Goal: Task Accomplishment & Management: Use online tool/utility

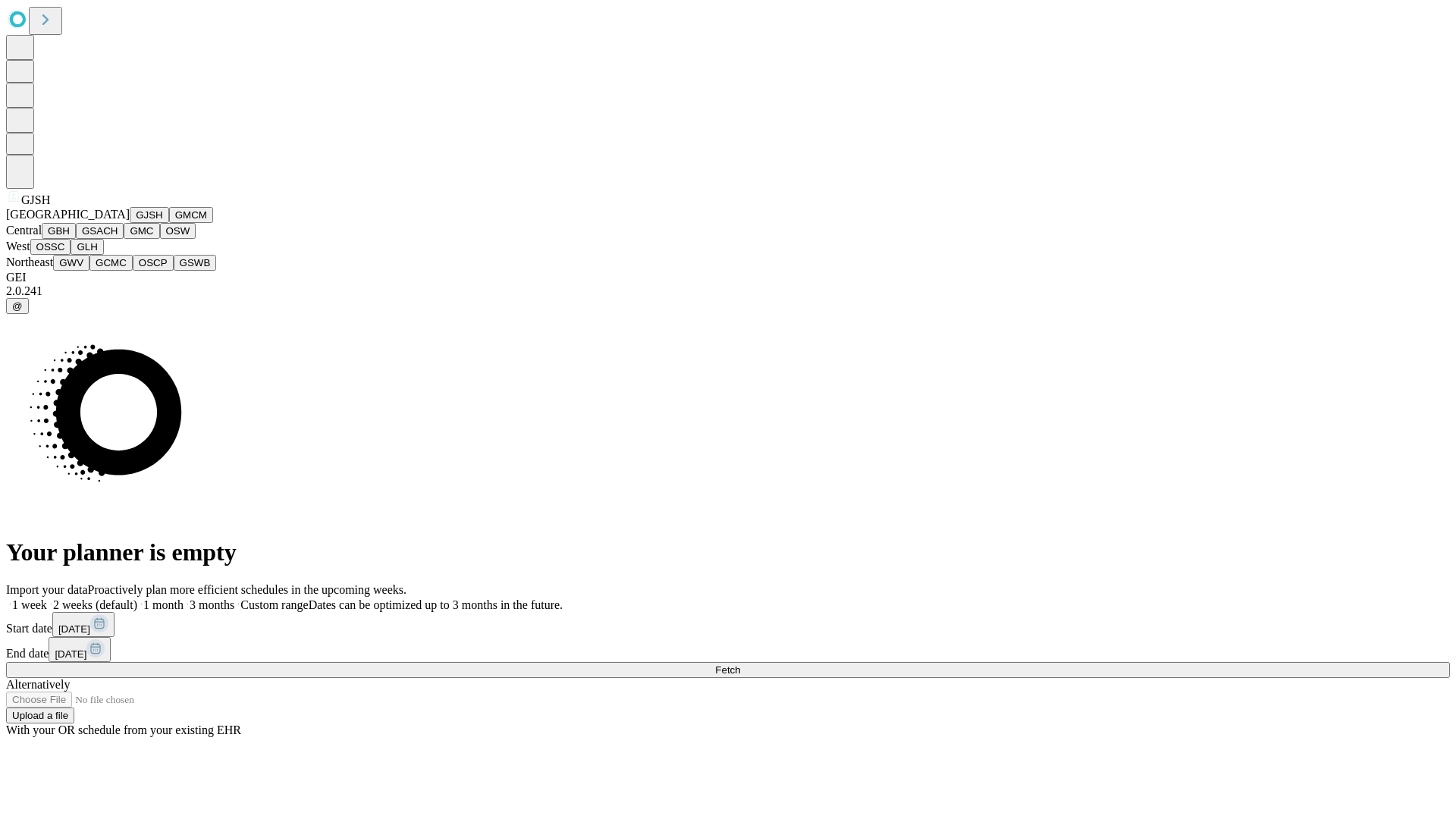
click at [130, 223] on button "GJSH" at bounding box center [150, 214] width 40 height 16
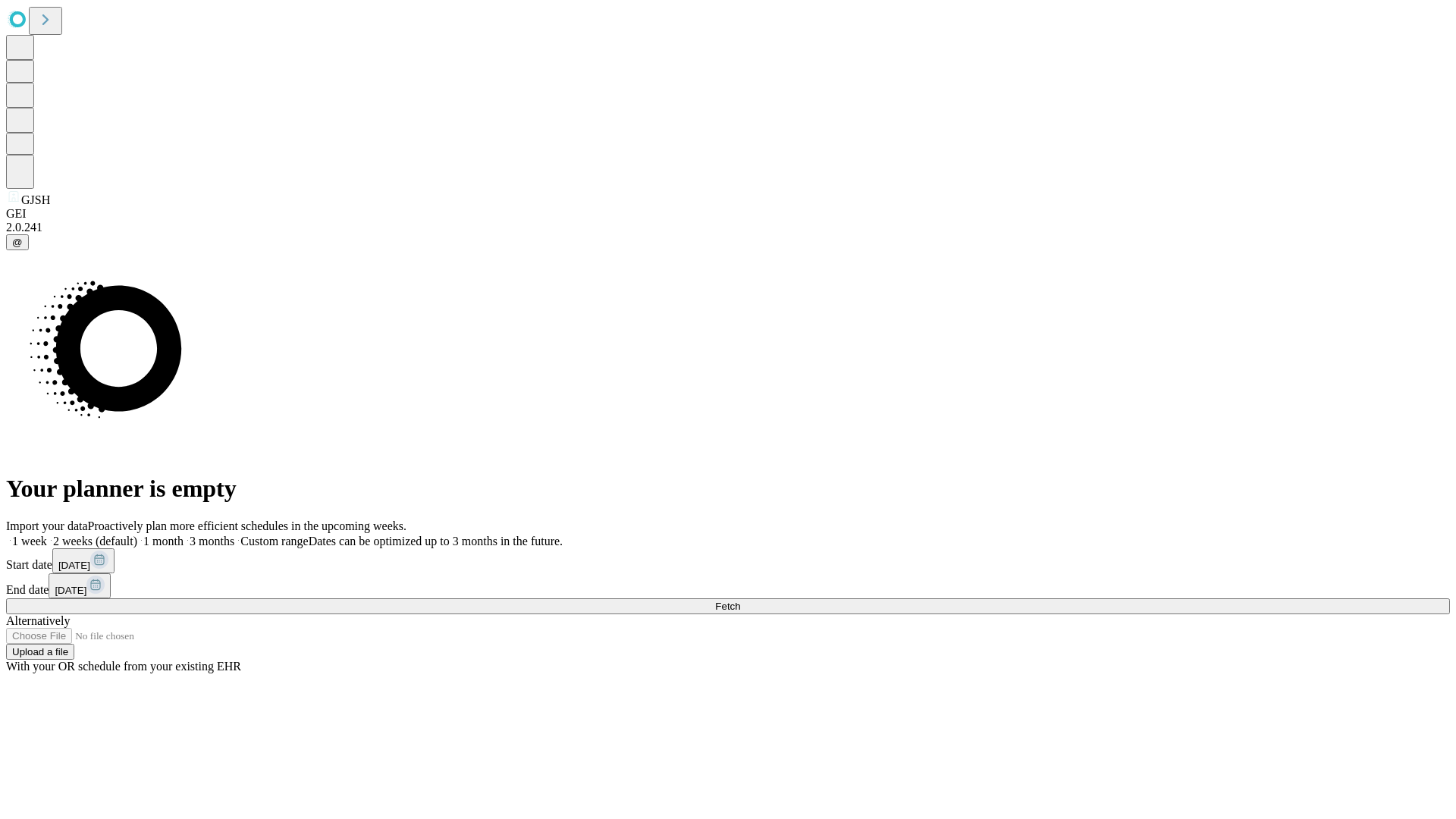
click at [184, 534] on label "1 month" at bounding box center [160, 541] width 46 height 13
click at [740, 601] on span "Fetch" at bounding box center [728, 607] width 25 height 12
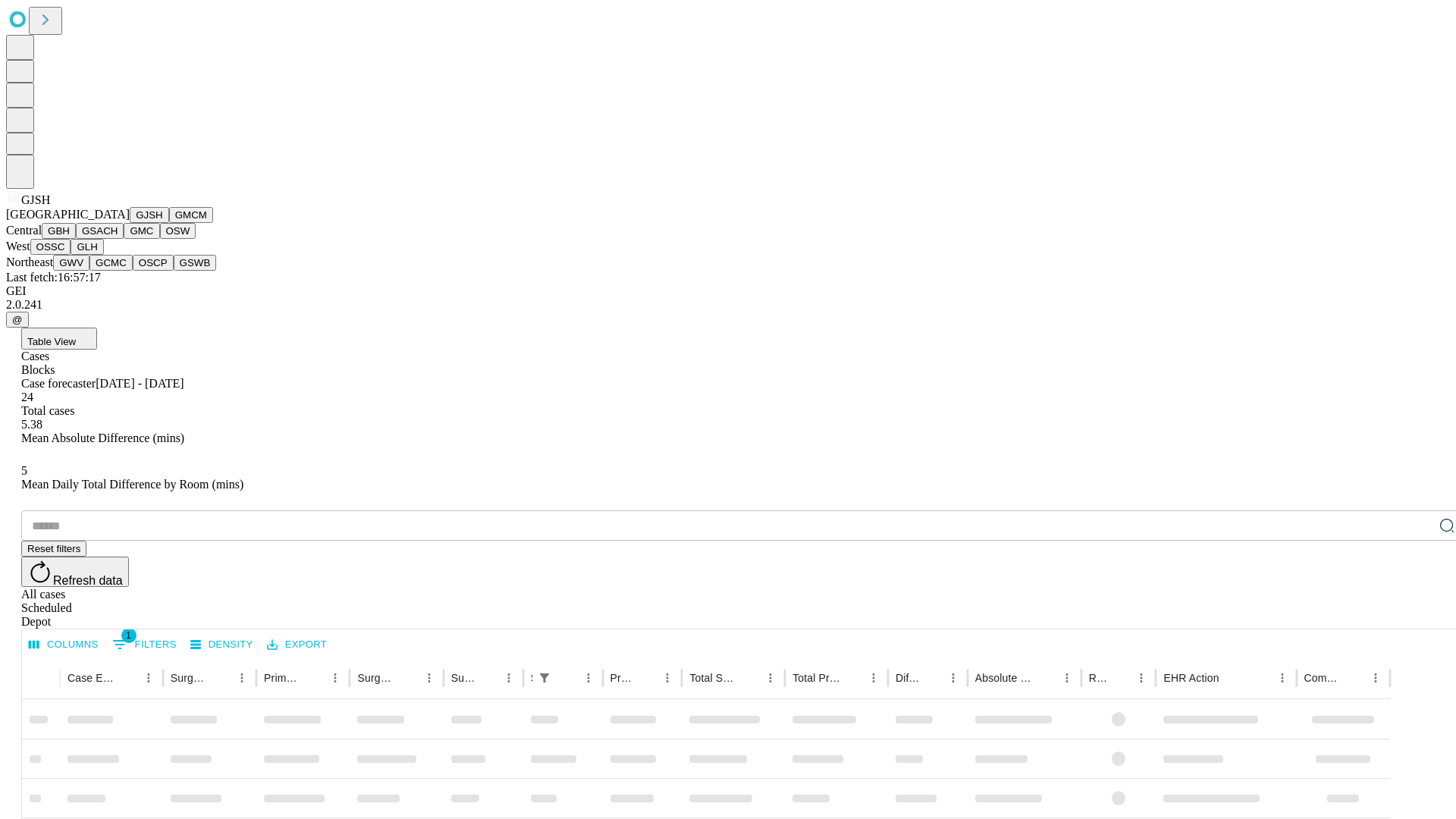
click at [169, 223] on button "GMCM" at bounding box center [190, 214] width 44 height 16
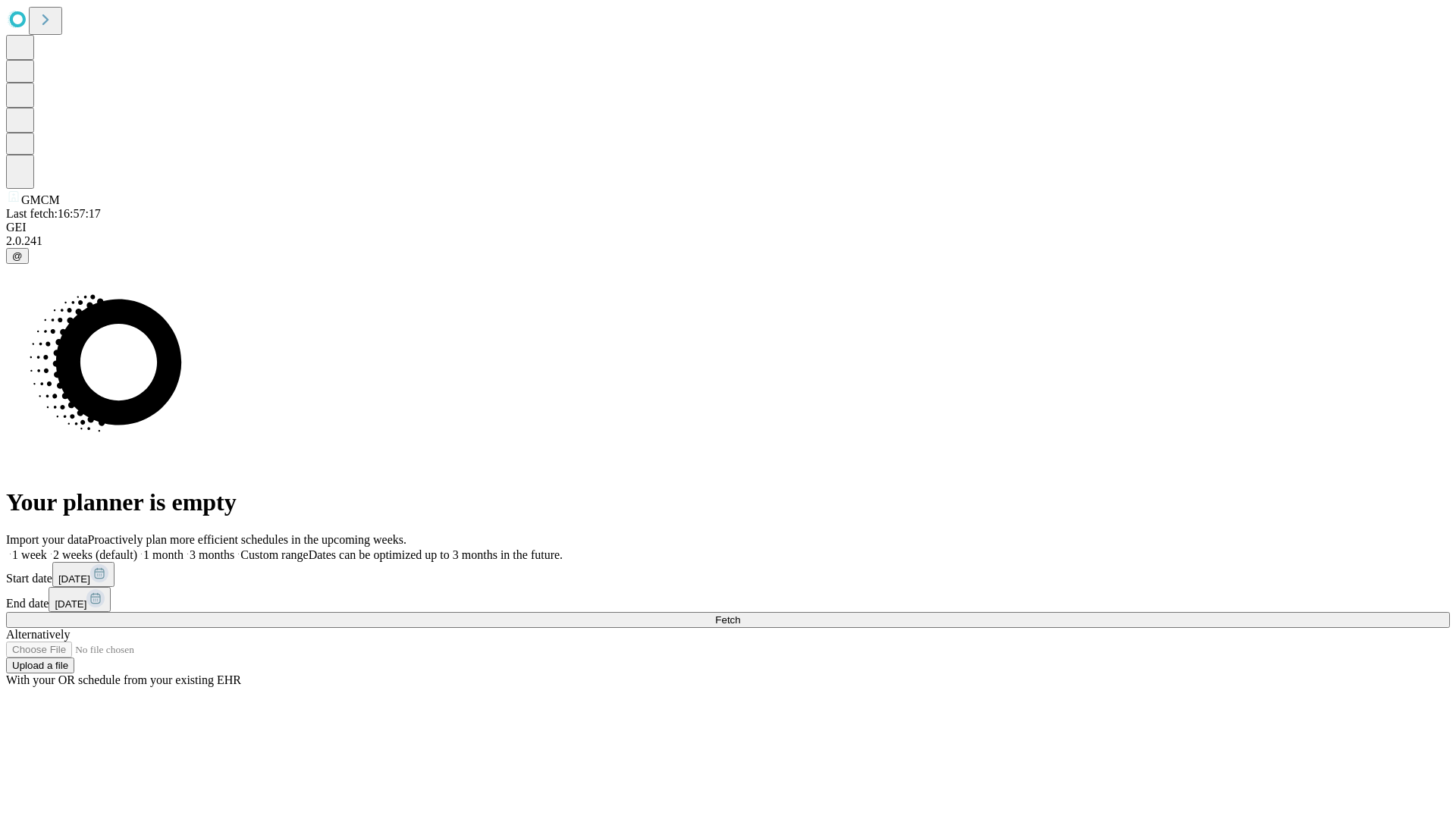
click at [184, 548] on label "1 month" at bounding box center [160, 555] width 46 height 13
click at [740, 614] on span "Fetch" at bounding box center [728, 620] width 25 height 12
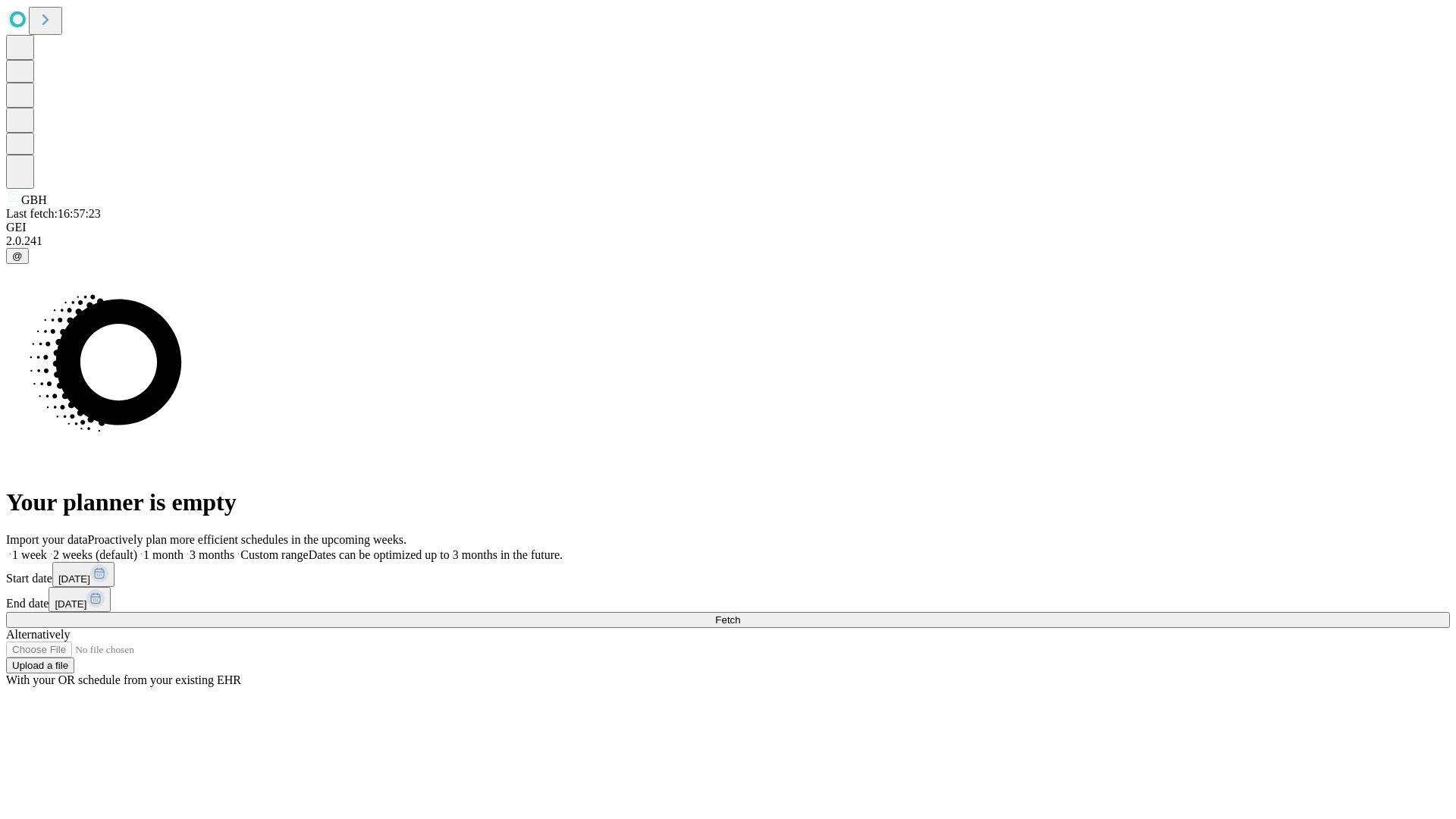
click at [184, 548] on label "1 month" at bounding box center [160, 555] width 46 height 13
click at [740, 614] on span "Fetch" at bounding box center [728, 620] width 25 height 12
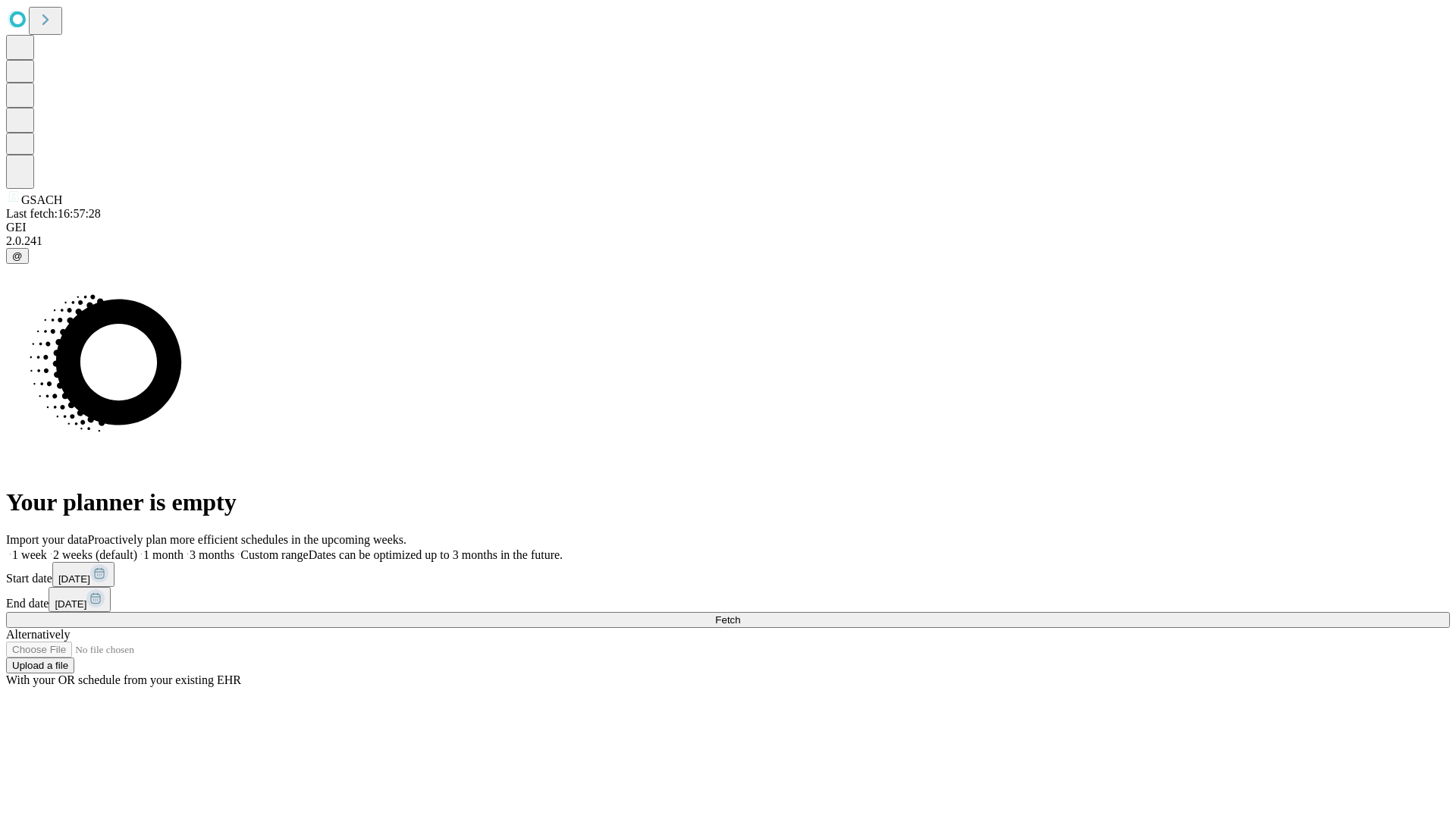
click at [184, 548] on label "1 month" at bounding box center [160, 555] width 46 height 13
click at [740, 614] on span "Fetch" at bounding box center [728, 620] width 25 height 12
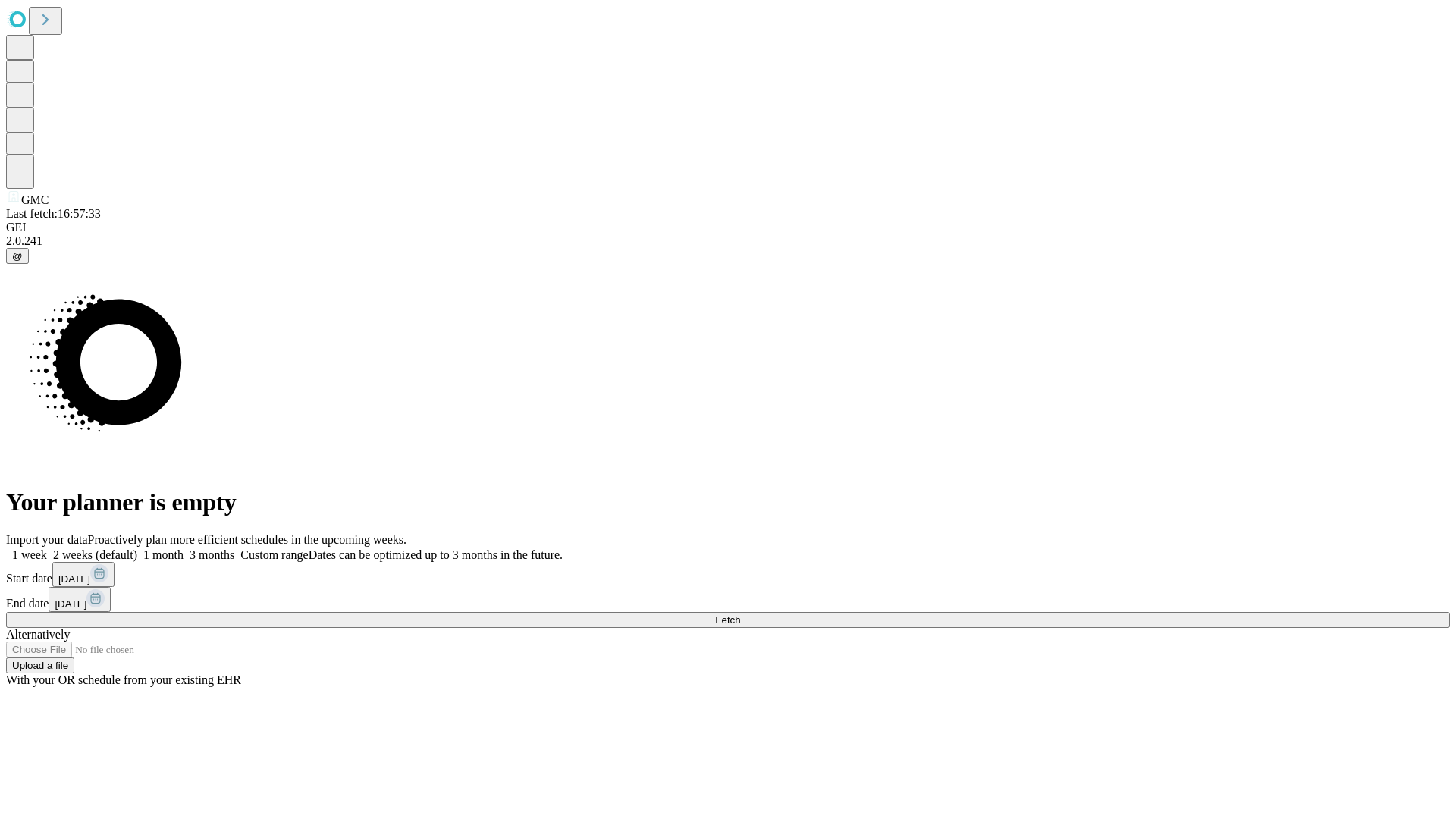
click at [184, 548] on label "1 month" at bounding box center [160, 555] width 46 height 13
click at [740, 614] on span "Fetch" at bounding box center [728, 620] width 25 height 12
click at [184, 548] on label "1 month" at bounding box center [160, 555] width 46 height 13
click at [740, 614] on span "Fetch" at bounding box center [728, 620] width 25 height 12
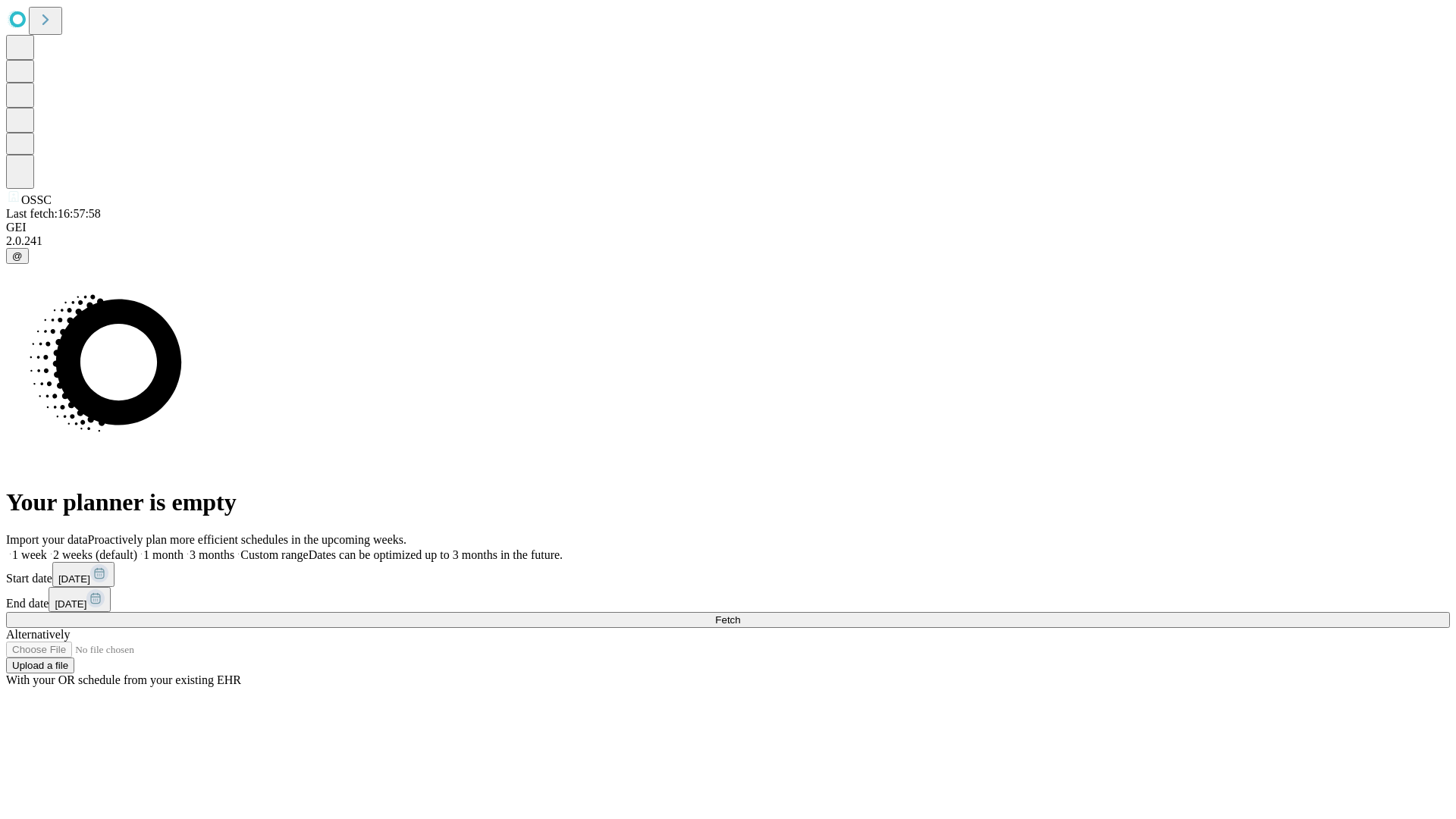
click at [184, 548] on label "1 month" at bounding box center [160, 555] width 46 height 13
click at [740, 614] on span "Fetch" at bounding box center [728, 620] width 25 height 12
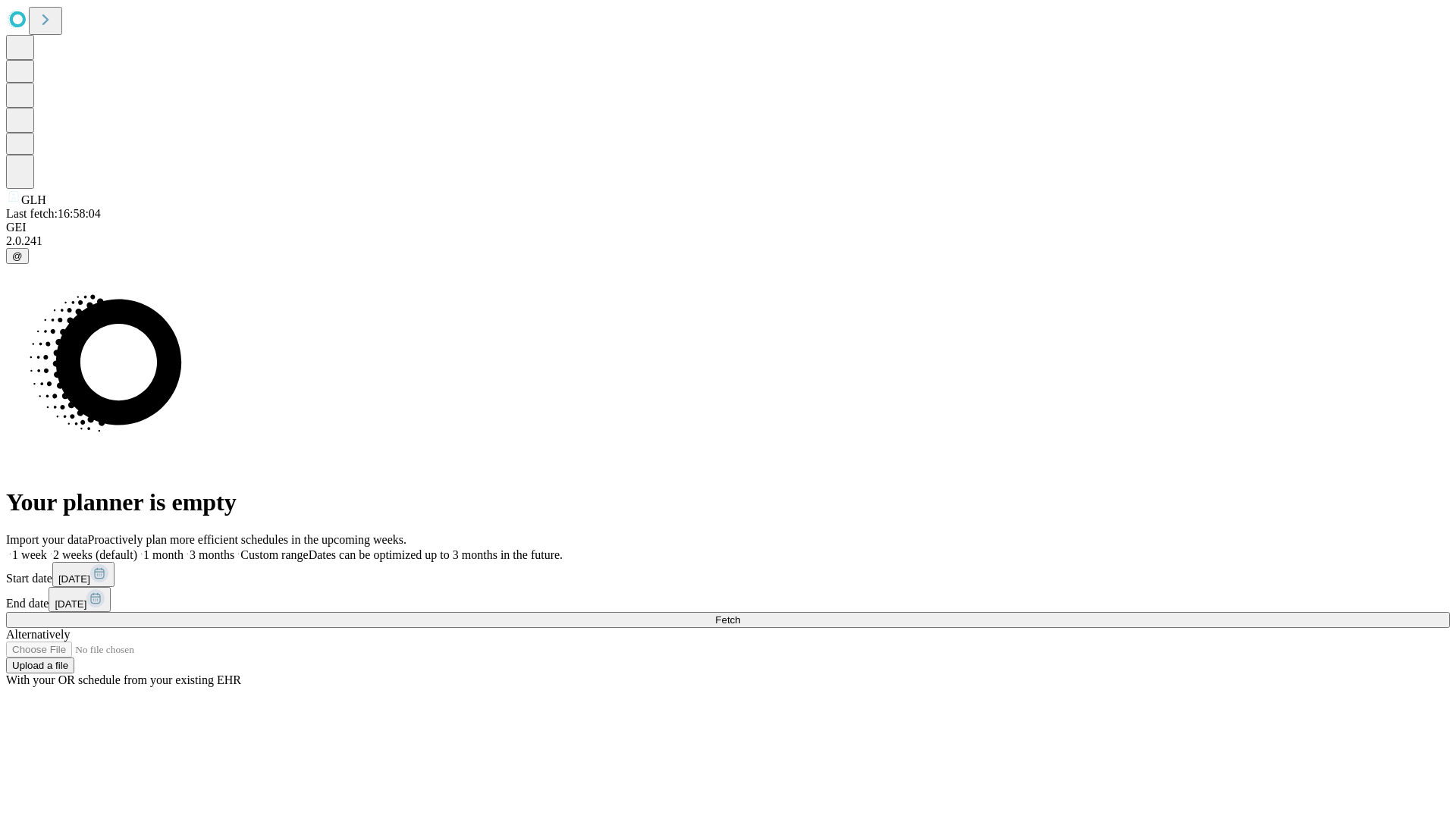
click at [184, 548] on label "1 month" at bounding box center [160, 555] width 46 height 13
click at [740, 614] on span "Fetch" at bounding box center [728, 620] width 25 height 12
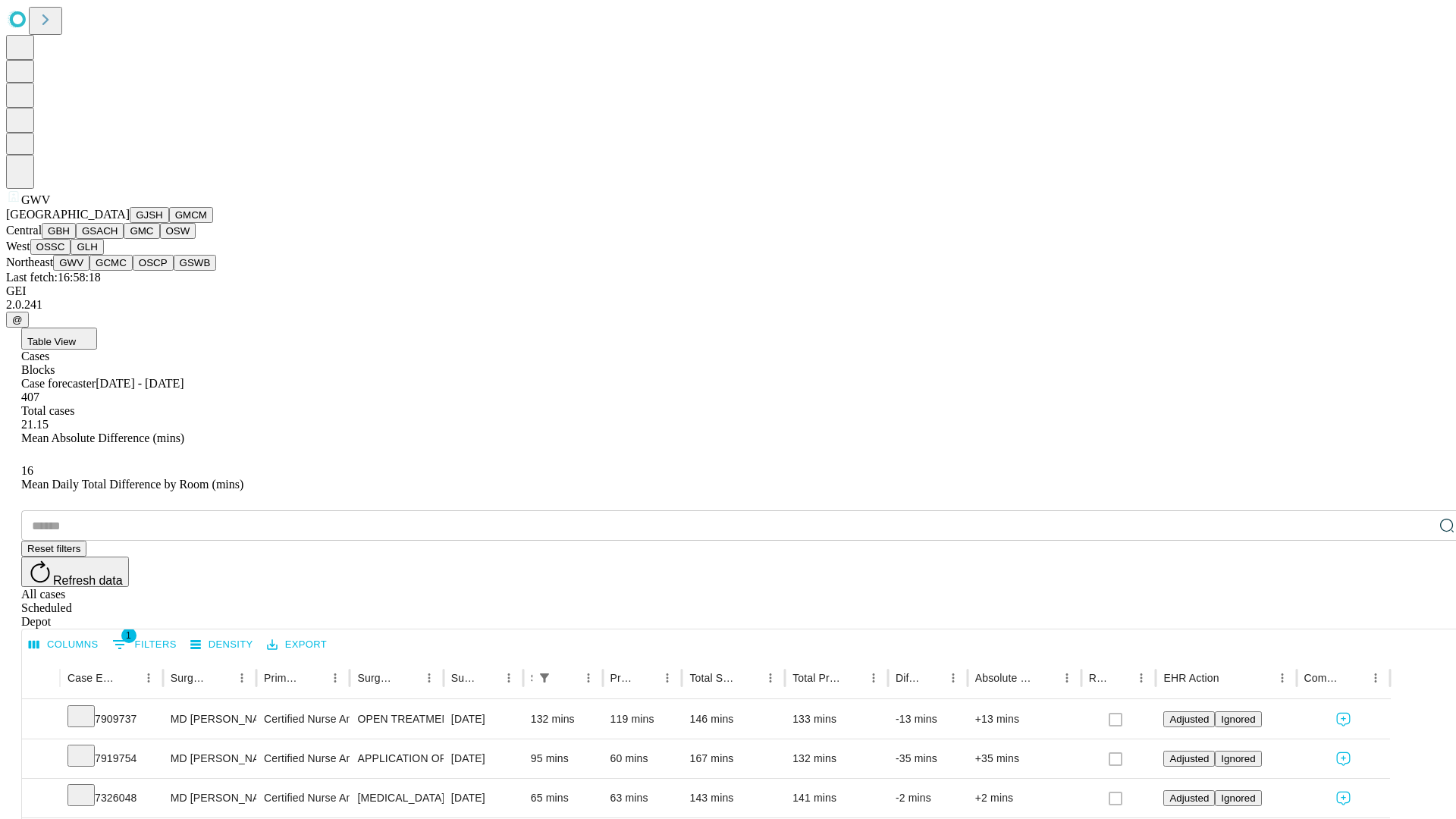
click at [118, 271] on button "GCMC" at bounding box center [111, 262] width 44 height 16
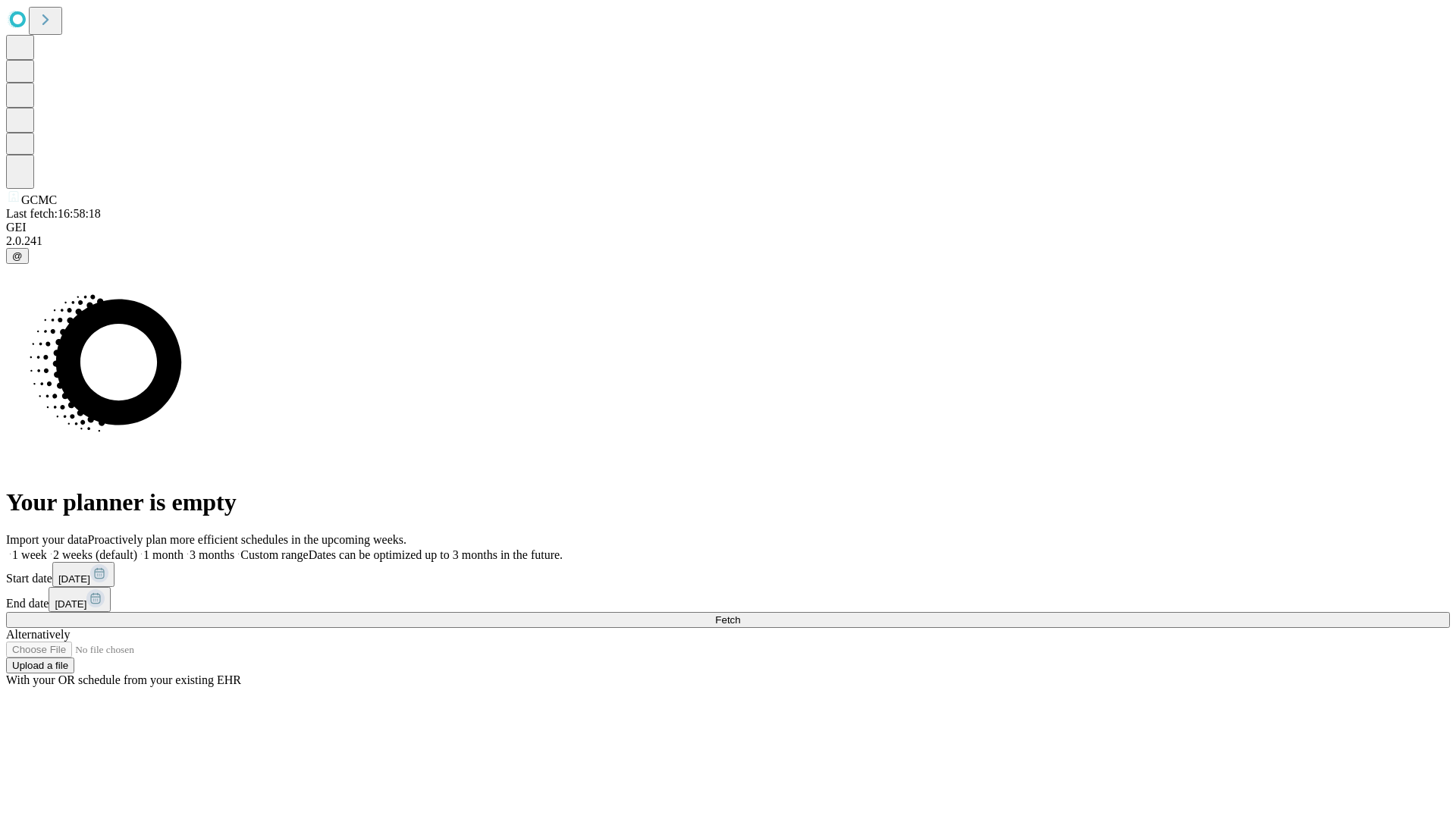
click at [740, 614] on span "Fetch" at bounding box center [728, 620] width 25 height 12
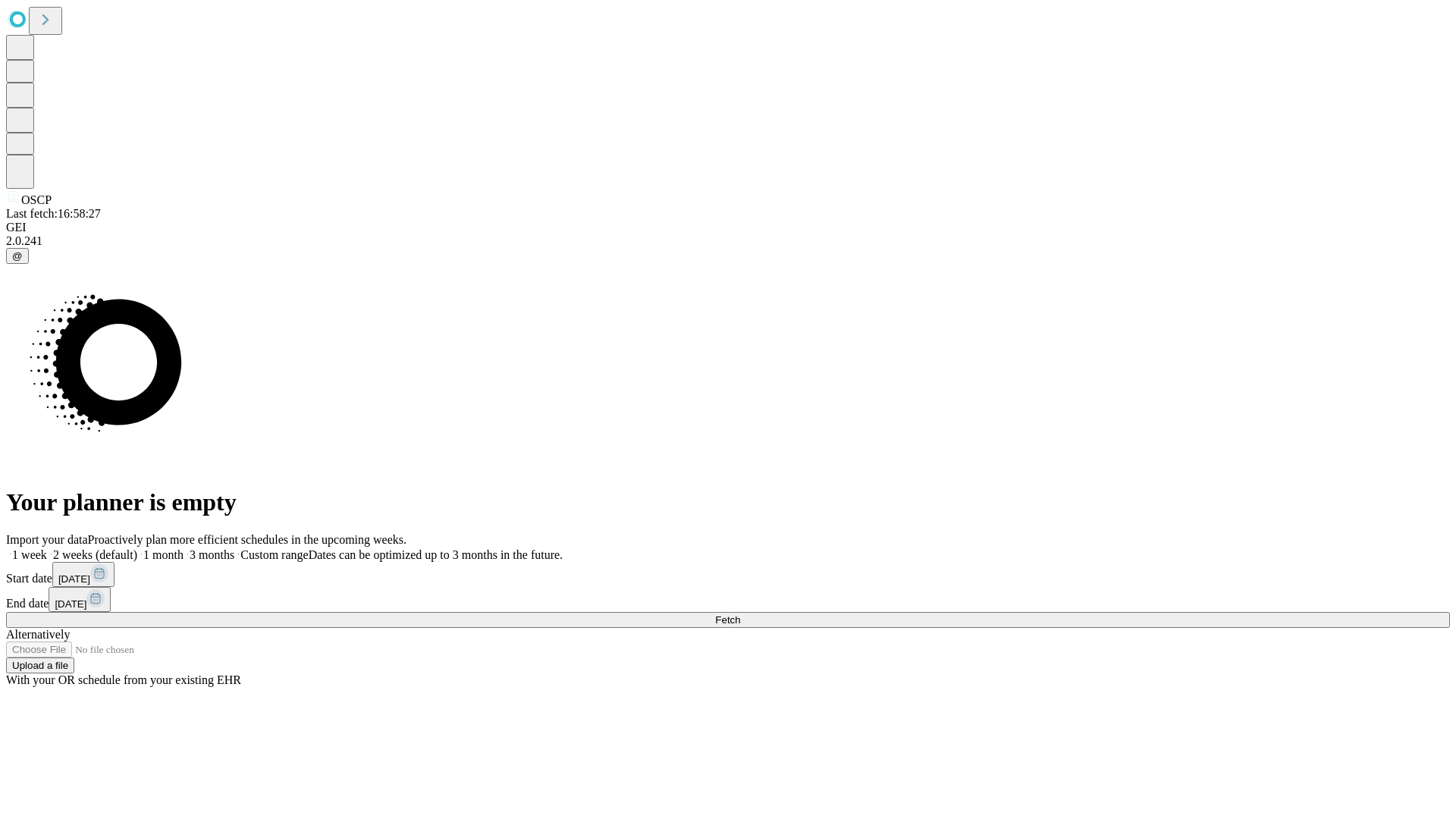
click at [184, 548] on label "1 month" at bounding box center [160, 555] width 46 height 13
click at [740, 614] on span "Fetch" at bounding box center [728, 620] width 25 height 12
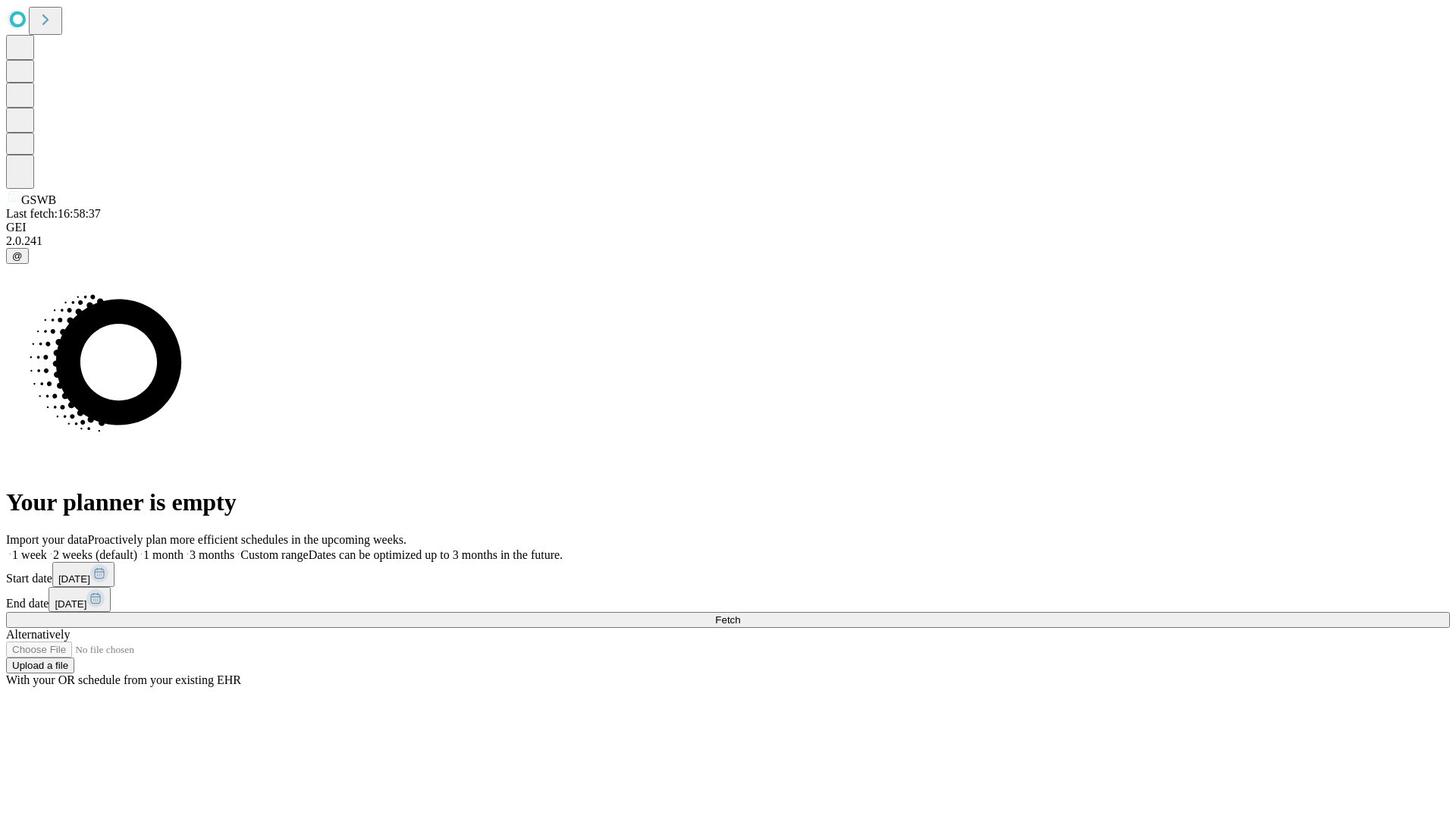
click at [184, 548] on label "1 month" at bounding box center [160, 555] width 46 height 13
click at [740, 614] on span "Fetch" at bounding box center [728, 620] width 25 height 12
